Goal: Task Accomplishment & Management: Manage account settings

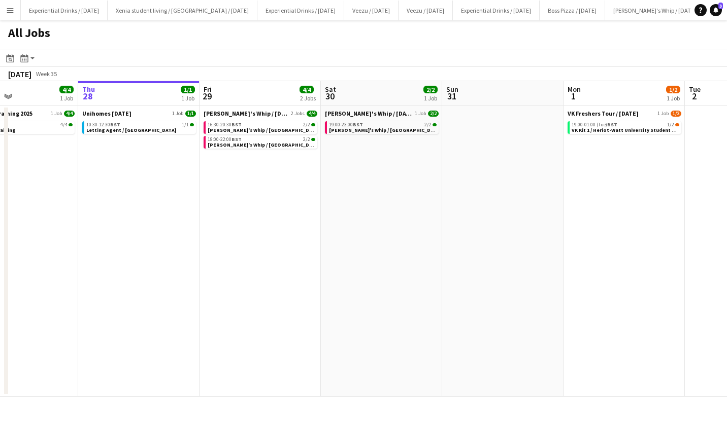
scroll to position [0, 261]
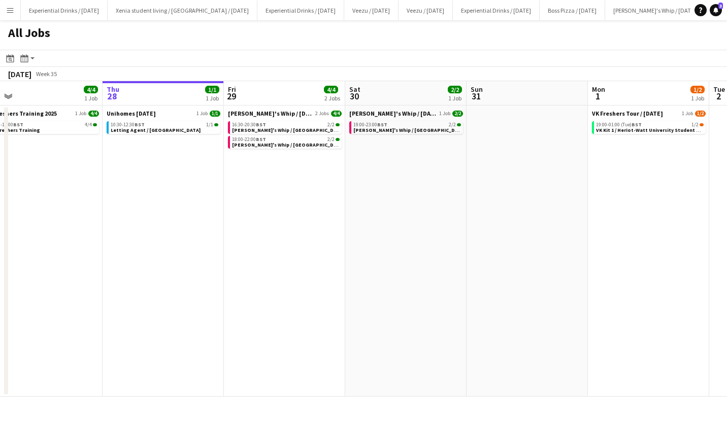
click at [281, 142] on span "[PERSON_NAME]'s Whip / [GEOGRAPHIC_DATA]" at bounding box center [288, 145] width 112 height 7
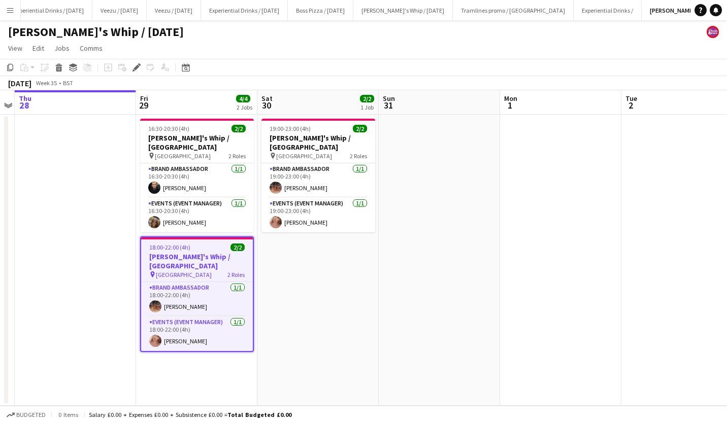
scroll to position [0, 252]
click at [204, 244] on div "18:00-22:00 (4h) 2/2" at bounding box center [197, 248] width 112 height 8
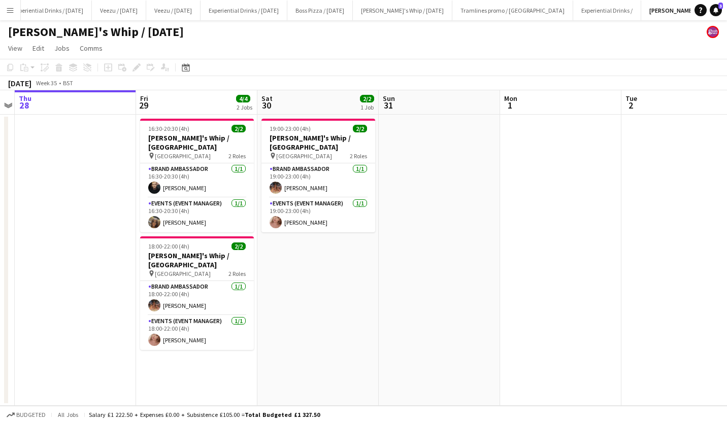
click at [201, 251] on h3 "[PERSON_NAME]'s Whip / [GEOGRAPHIC_DATA]" at bounding box center [197, 260] width 114 height 18
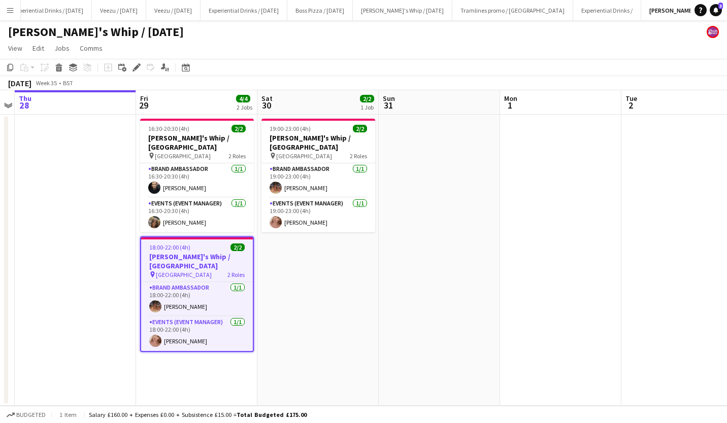
click at [137, 68] on icon at bounding box center [136, 68] width 6 height 6
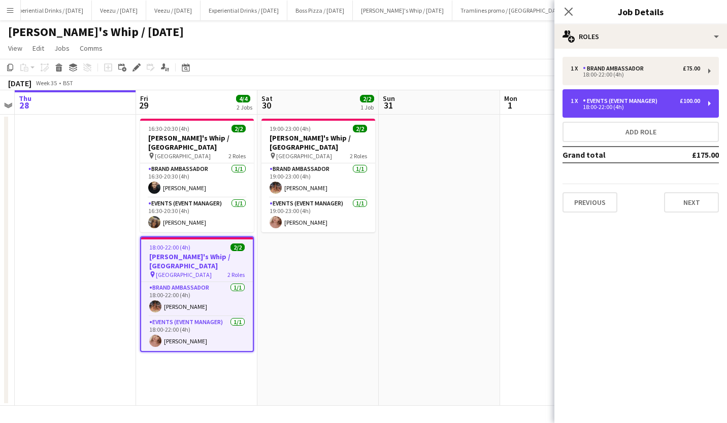
click at [656, 103] on div "Events (Event Manager)" at bounding box center [622, 100] width 79 height 7
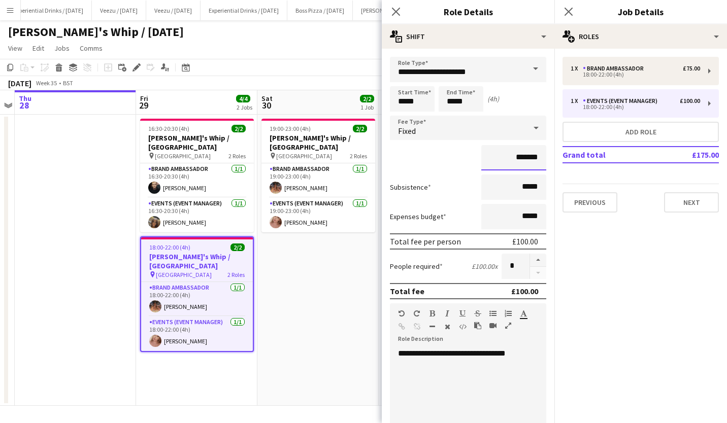
click at [516, 157] on input "*******" at bounding box center [513, 157] width 65 height 25
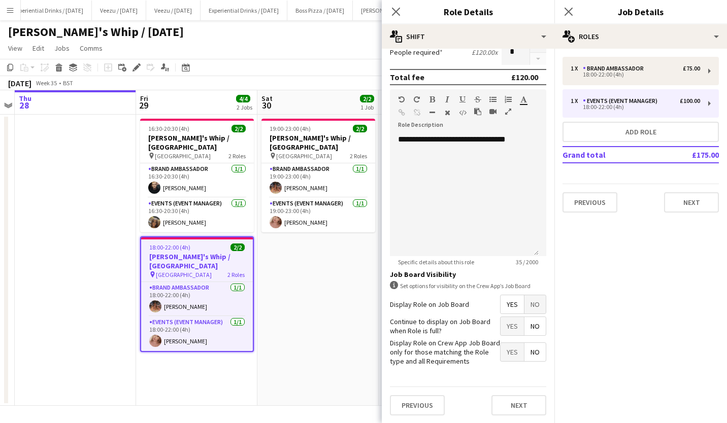
type input "*******"
click at [515, 406] on button "Next" at bounding box center [518, 405] width 55 height 20
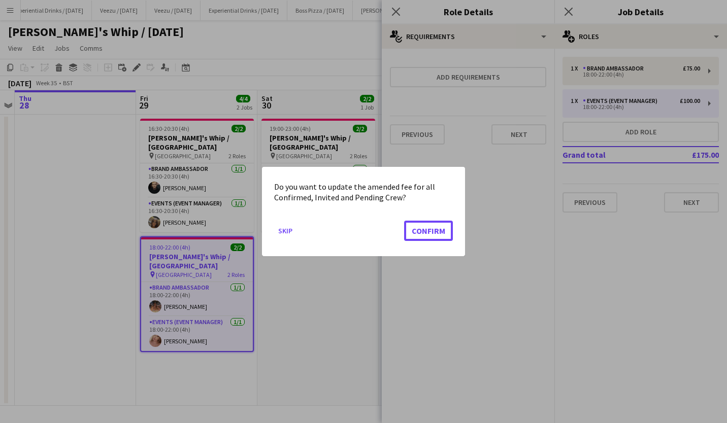
click at [435, 231] on button "Confirm" at bounding box center [428, 231] width 49 height 20
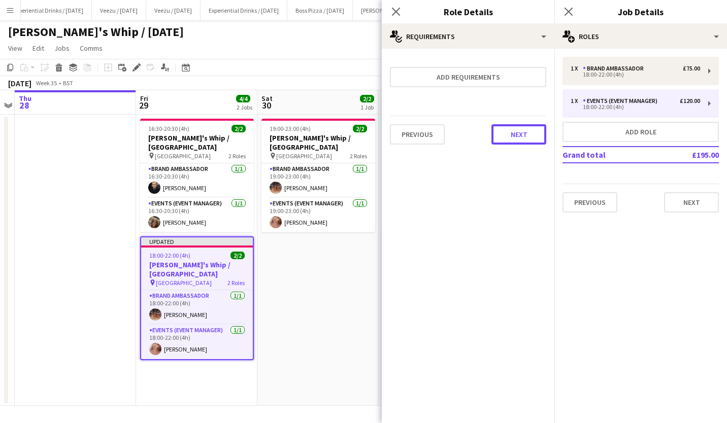
click at [542, 140] on button "Next" at bounding box center [518, 134] width 55 height 20
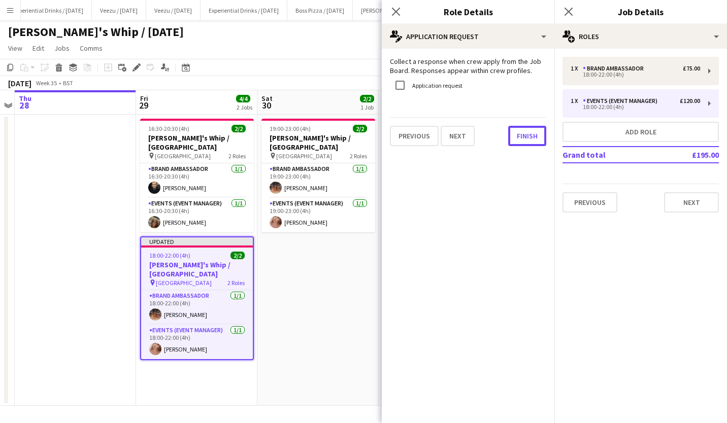
click at [542, 140] on button "Finish" at bounding box center [527, 136] width 38 height 20
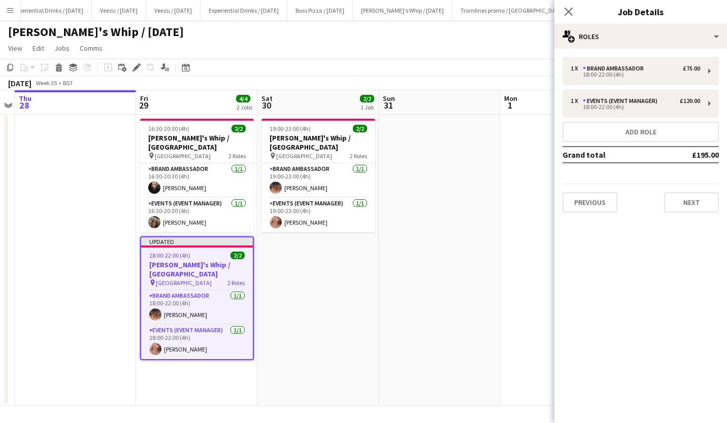
click at [568, 12] on icon at bounding box center [568, 12] width 8 height 8
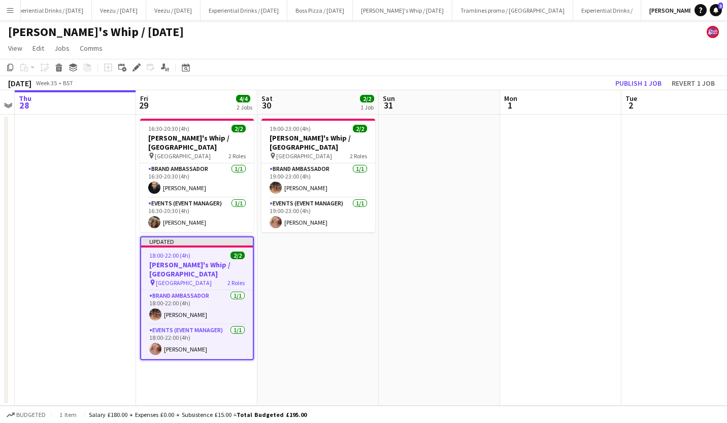
click at [551, 50] on app-page-menu "View Day view expanded Day view collapsed Month view Date picker Jump to [DATE]…" at bounding box center [363, 49] width 727 height 19
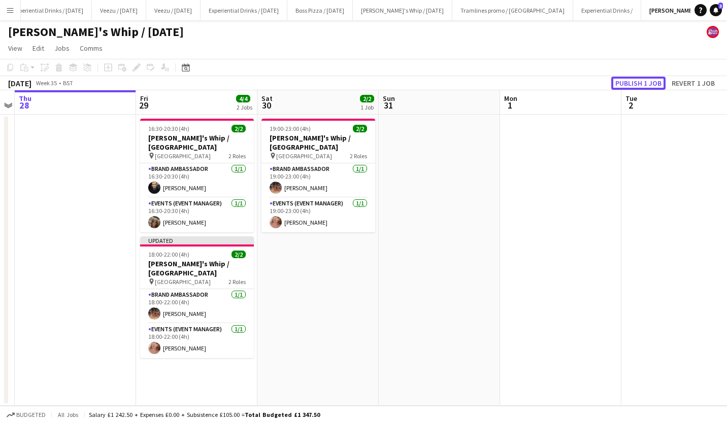
click at [633, 80] on button "Publish 1 job" at bounding box center [638, 83] width 54 height 13
